Goal: Submit feedback/report problem: Submit feedback/report problem

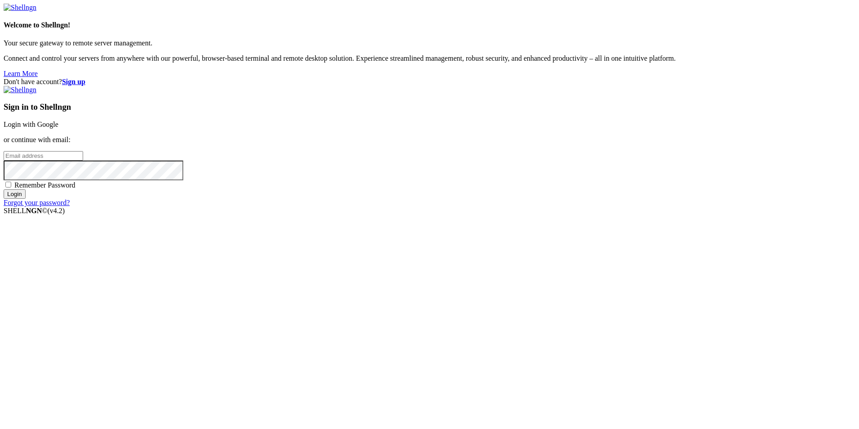
click at [776, 177] on div "Don't have account? Sign up Sign in to Shellngn Login with Google or continue w…" at bounding box center [430, 142] width 852 height 129
type input "[EMAIL_ADDRESS][PERSON_NAME][DOMAIN_NAME]"
click at [26, 199] on input "Login" at bounding box center [15, 193] width 22 height 9
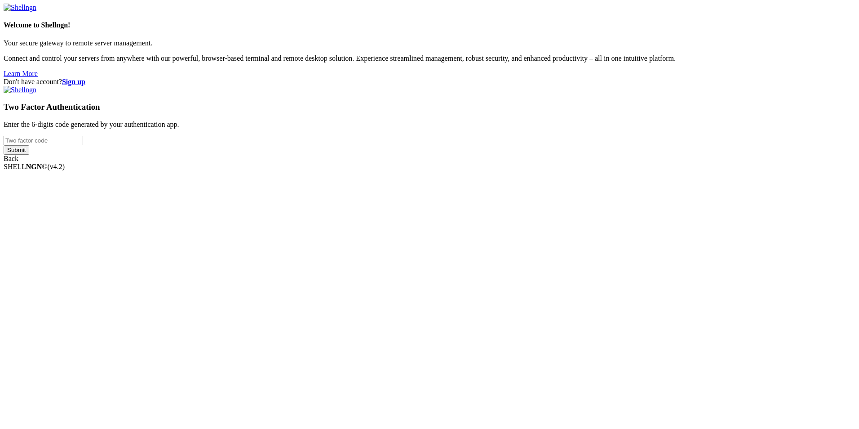
click at [83, 145] on input "number" at bounding box center [44, 140] width 80 height 9
type input "196015"
click at [29, 155] on input "Submit" at bounding box center [17, 149] width 26 height 9
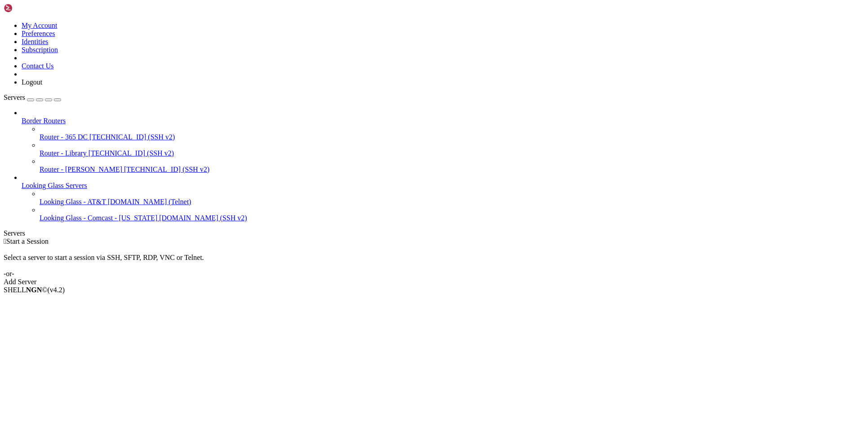
click at [4, 22] on icon at bounding box center [4, 22] width 0 height 0
click at [58, 53] on link "Subscription" at bounding box center [40, 50] width 36 height 8
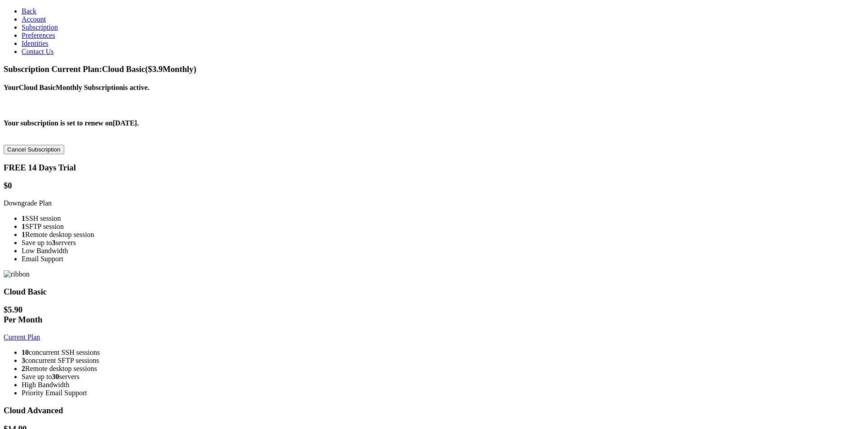
click at [40, 333] on link "Current Plan" at bounding box center [22, 337] width 36 height 8
click at [36, 47] on span "Identities" at bounding box center [35, 44] width 27 height 8
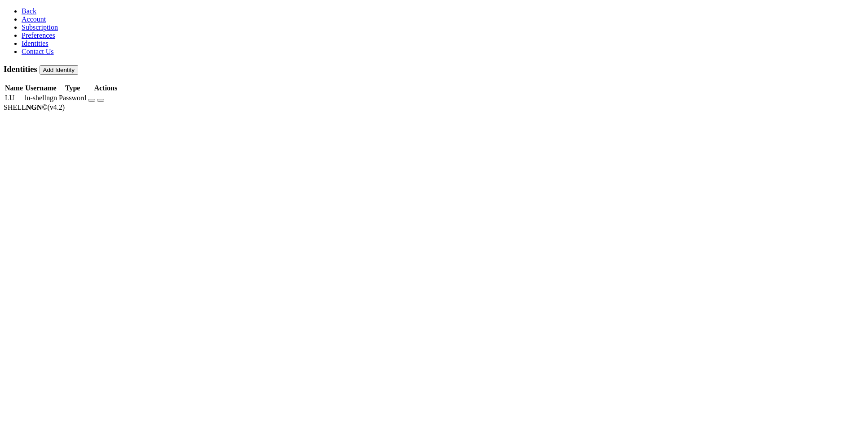
click at [38, 39] on span "Preferences" at bounding box center [39, 35] width 34 height 8
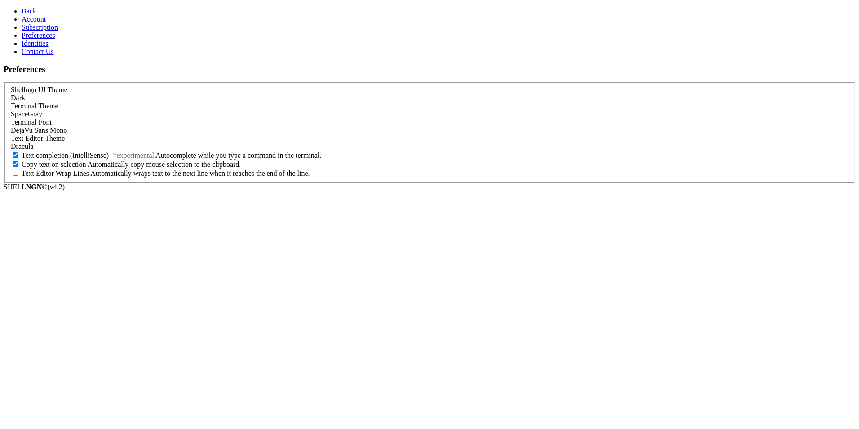
click at [34, 31] on span "Subscription" at bounding box center [40, 27] width 36 height 8
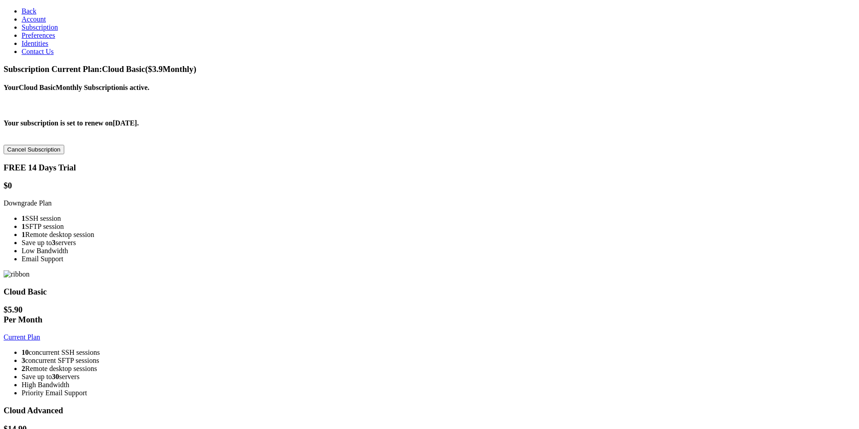
click at [32, 23] on span "Account" at bounding box center [34, 19] width 24 height 8
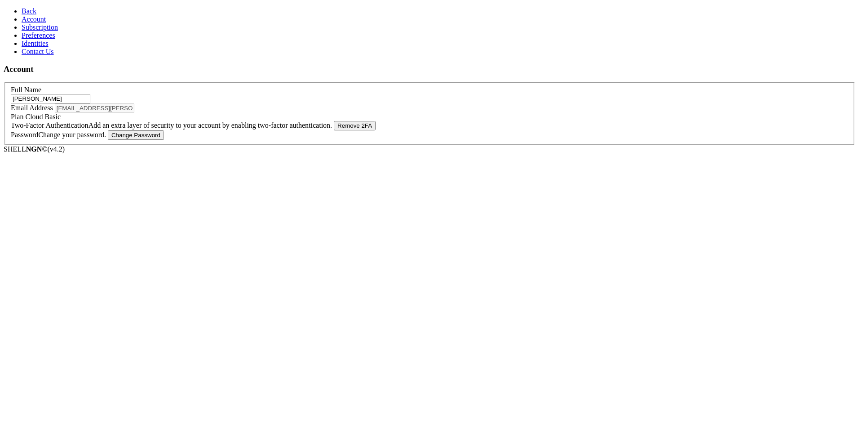
click at [34, 47] on span "Identities" at bounding box center [35, 44] width 27 height 8
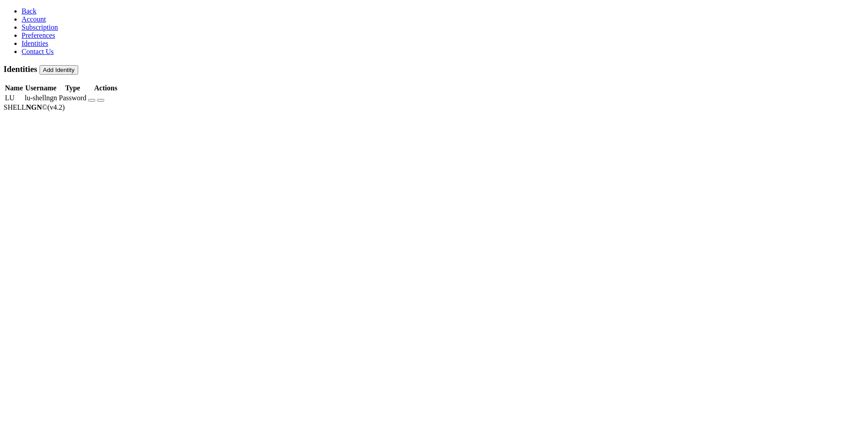
click at [40, 55] on link "Contact Us" at bounding box center [38, 52] width 32 height 8
click at [23, 9] on span "Back" at bounding box center [29, 11] width 15 height 8
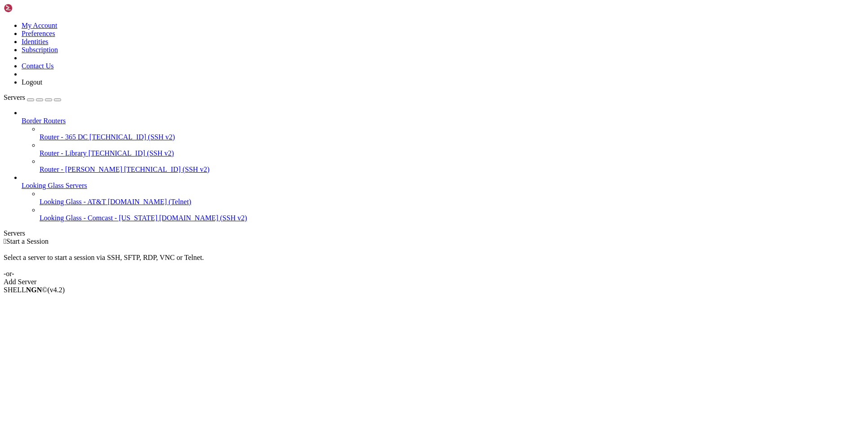
click at [4, 22] on link at bounding box center [4, 22] width 0 height 0
click at [58, 53] on link "Subscription" at bounding box center [40, 50] width 36 height 8
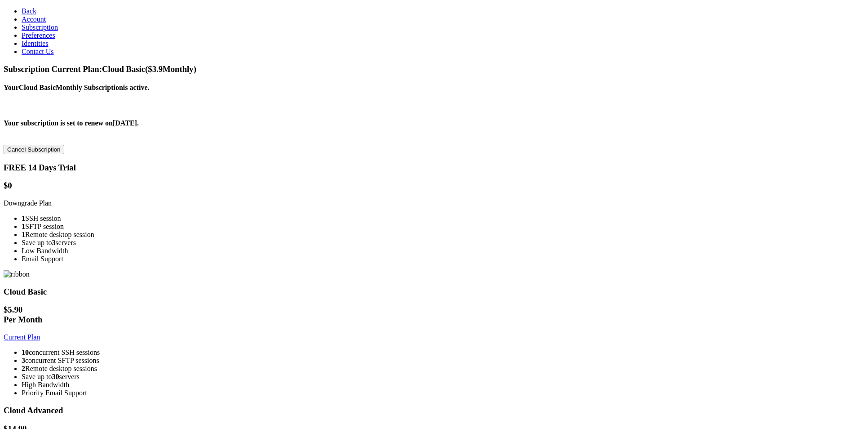
click at [33, 55] on link "Contact Us" at bounding box center [38, 52] width 32 height 8
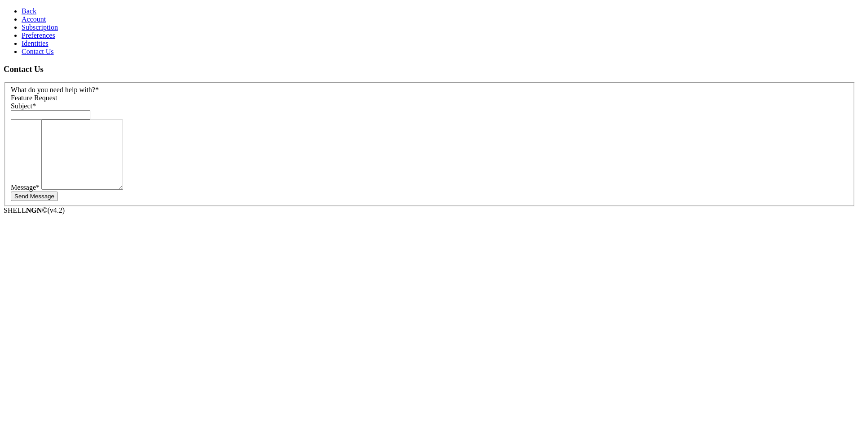
click at [168, 94] on div "Feature Request" at bounding box center [430, 98] width 838 height 8
click at [90, 110] on input "text" at bounding box center [51, 114] width 80 height 9
type input "Changing Credit Card for Subscription"
type textarea "Hello! What steps should I use to update the"
